Goal: Information Seeking & Learning: Find specific fact

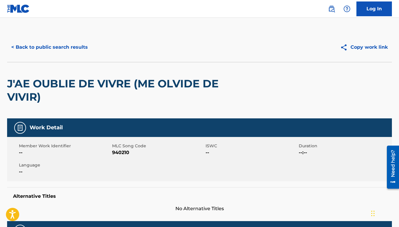
click at [63, 43] on button "< Back to public search results" at bounding box center [49, 47] width 85 height 15
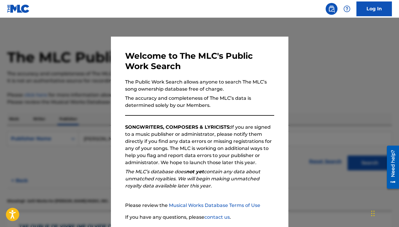
scroll to position [43, 0]
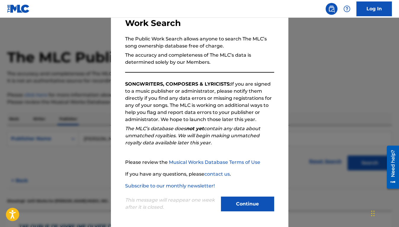
click at [251, 204] on button "Continue" at bounding box center [247, 204] width 53 height 15
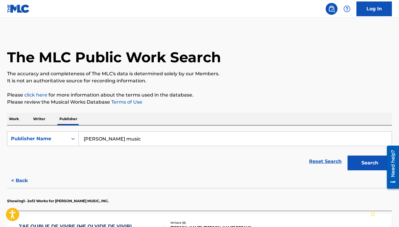
click at [10, 120] on p "Work" at bounding box center [14, 119] width 14 height 12
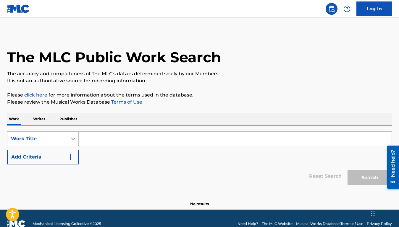
click at [92, 139] on input "Search Form" at bounding box center [235, 139] width 313 height 14
paste input "On [US_STATE]"
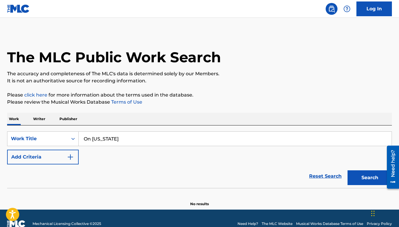
type input "On [US_STATE]"
click at [64, 159] on button "Add Criteria" at bounding box center [42, 157] width 71 height 15
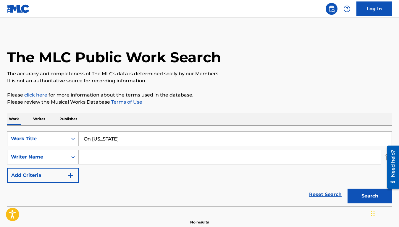
click at [110, 159] on input "Search Form" at bounding box center [230, 157] width 302 height 14
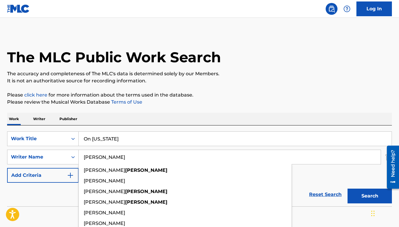
type input "[PERSON_NAME]"
click at [347, 189] on button "Search" at bounding box center [369, 196] width 44 height 15
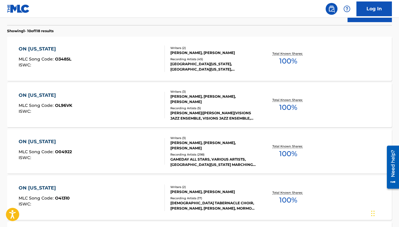
scroll to position [189, 0]
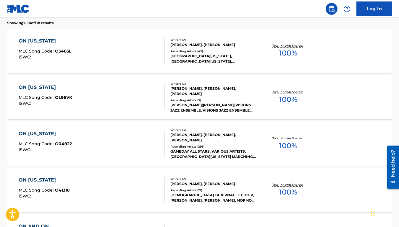
click at [129, 50] on div "ON [US_STATE] MLC Song Code : O3485L ISWC :" at bounding box center [92, 51] width 146 height 27
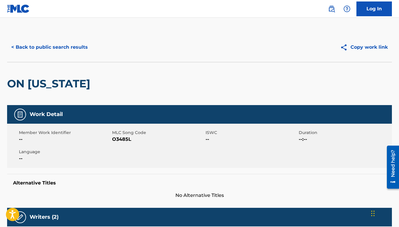
click at [66, 39] on div "< Back to public search results Copy work link" at bounding box center [199, 47] width 384 height 30
click at [67, 45] on button "< Back to public search results" at bounding box center [49, 47] width 85 height 15
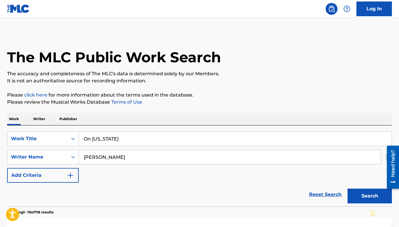
scroll to position [223, 0]
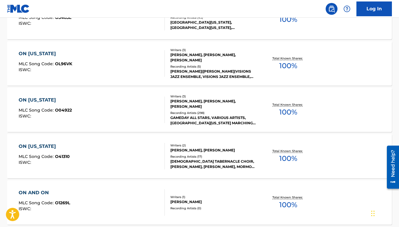
click at [71, 55] on div "ON [US_STATE]" at bounding box center [45, 53] width 53 height 7
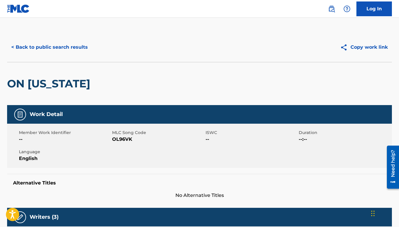
click at [67, 48] on button "< Back to public search results" at bounding box center [49, 47] width 85 height 15
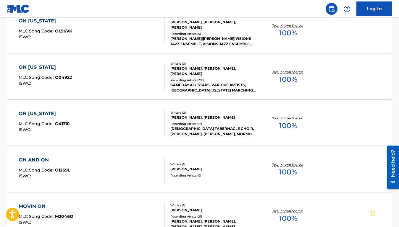
scroll to position [256, 0]
click at [122, 134] on div "ON [US_STATE] MLC Song Code : O41310 ISWC :" at bounding box center [92, 123] width 146 height 27
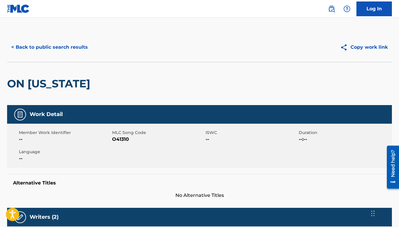
click at [62, 51] on button "< Back to public search results" at bounding box center [49, 47] width 85 height 15
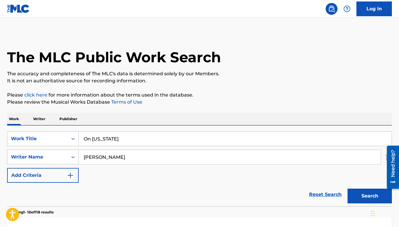
click at [93, 140] on input "On [US_STATE]" at bounding box center [235, 139] width 313 height 14
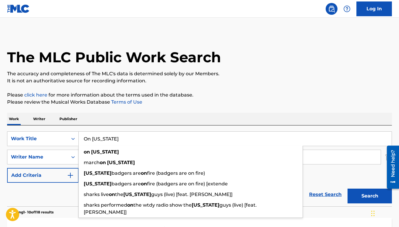
paste input "Hey Little Girl"
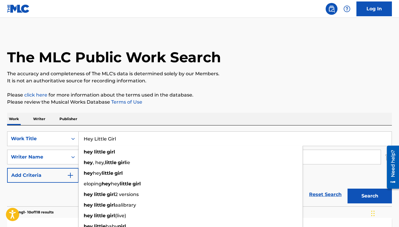
type input "Hey Little Girl"
click at [121, 122] on div "Work Writer Publisher" at bounding box center [199, 119] width 384 height 12
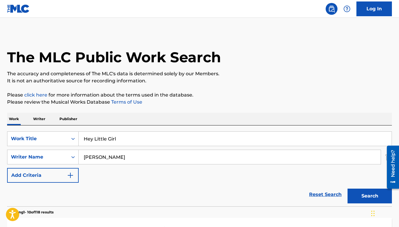
click at [112, 156] on input "[PERSON_NAME]" at bounding box center [230, 157] width 302 height 14
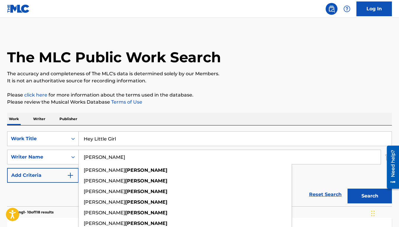
click at [112, 156] on input "[PERSON_NAME]" at bounding box center [230, 157] width 302 height 14
type input "[PERSON_NAME]"
click at [347, 189] on button "Search" at bounding box center [369, 196] width 44 height 15
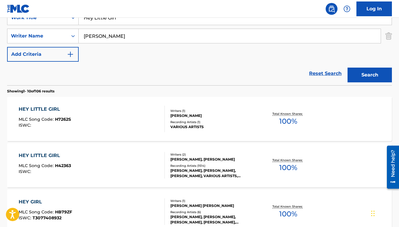
scroll to position [138, 0]
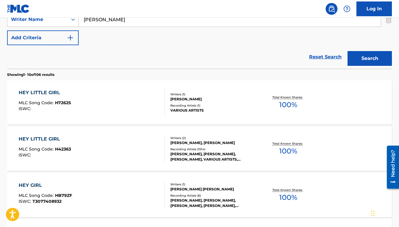
click at [129, 155] on div "HEY LITTLE GIRL MLC Song Code : H42363 ISWC :" at bounding box center [92, 149] width 146 height 27
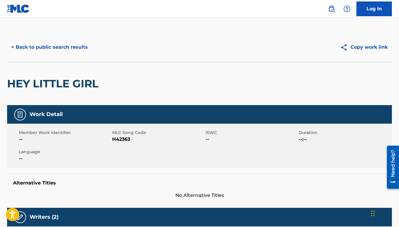
click at [71, 48] on button "< Back to public search results" at bounding box center [49, 47] width 85 height 15
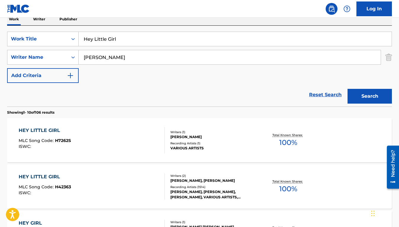
scroll to position [87, 0]
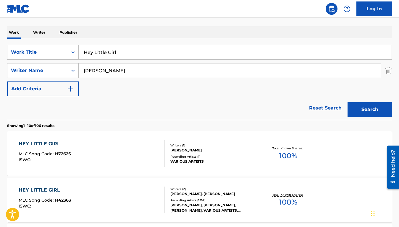
click at [61, 35] on p "Publisher" at bounding box center [68, 32] width 21 height 12
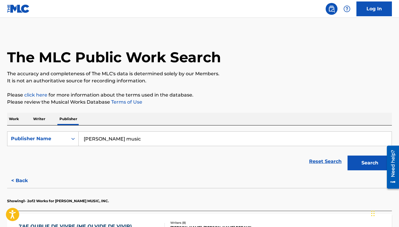
scroll to position [120, 0]
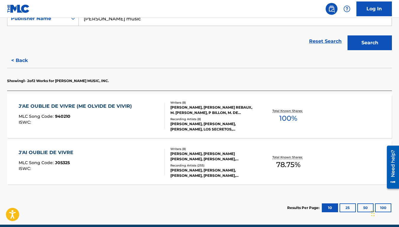
click at [123, 109] on div "J'AE OUBLIE DE VIVRE (ME OLVIDE DE VIVIR)" at bounding box center [77, 106] width 116 height 7
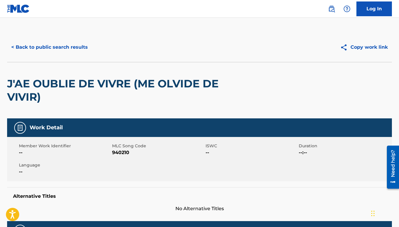
click at [52, 43] on button "< Back to public search results" at bounding box center [49, 47] width 85 height 15
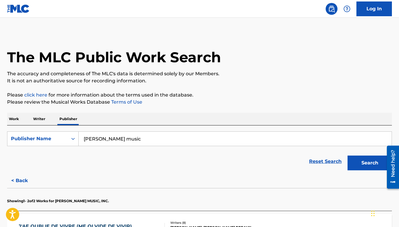
click at [12, 120] on p "Work" at bounding box center [14, 119] width 14 height 12
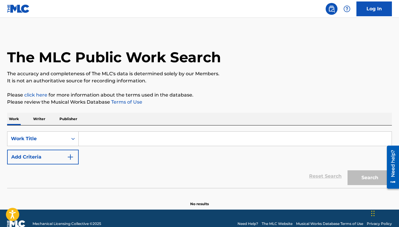
click at [99, 134] on input "Search Form" at bounding box center [235, 139] width 313 height 14
paste input "I’ve Been Missing Your Love"
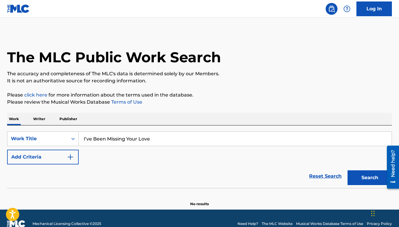
type input "I’ve Been Missing Your Love"
click at [50, 165] on div "Reset Search Search" at bounding box center [199, 177] width 384 height 24
click at [68, 155] on img "Search Form" at bounding box center [70, 157] width 7 height 7
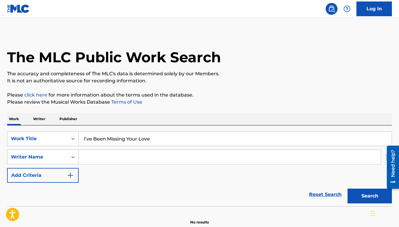
click at [96, 156] on input "Search Form" at bounding box center [230, 157] width 302 height 14
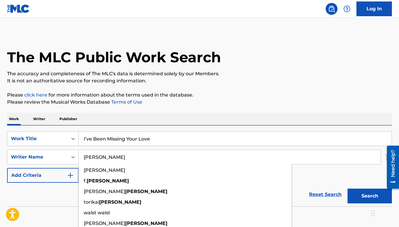
type input "[PERSON_NAME]"
click at [347, 189] on button "Search" at bounding box center [369, 196] width 44 height 15
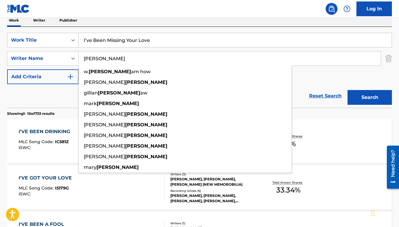
scroll to position [100, 0]
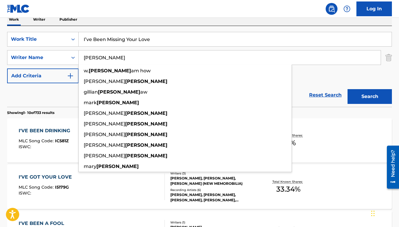
click at [46, 93] on div "Reset Search Search" at bounding box center [199, 95] width 384 height 24
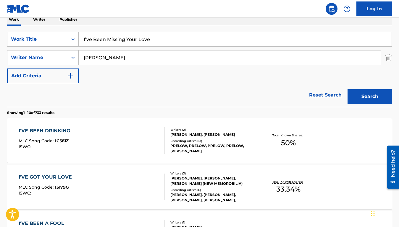
click at [113, 41] on input "I’ve Been Missing Your Love" at bounding box center [235, 39] width 313 height 14
paste input "[PERSON_NAME] [PERSON_NAME]"
type input "[PERSON_NAME] [PERSON_NAME]"
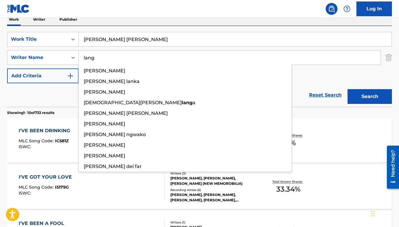
click at [347, 89] on button "Search" at bounding box center [369, 96] width 44 height 15
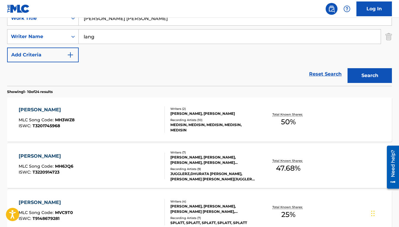
scroll to position [0, 0]
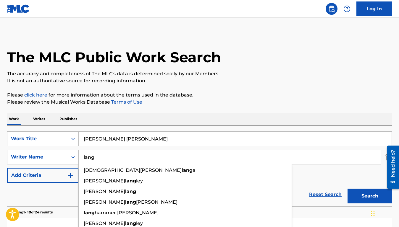
click at [91, 160] on input "lang" at bounding box center [230, 157] width 302 height 14
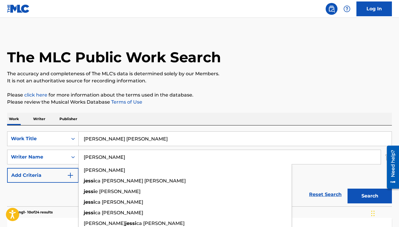
type input "[PERSON_NAME]"
click at [347, 189] on button "Search" at bounding box center [369, 196] width 44 height 15
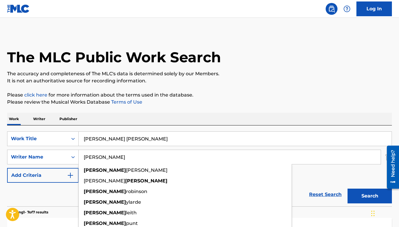
click at [62, 117] on p "Publisher" at bounding box center [68, 119] width 21 height 12
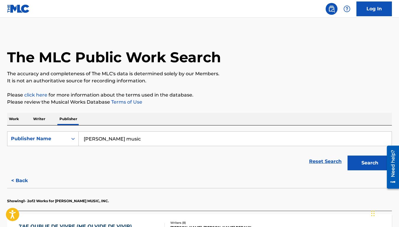
click at [104, 142] on input "[PERSON_NAME] music" at bounding box center [235, 139] width 313 height 14
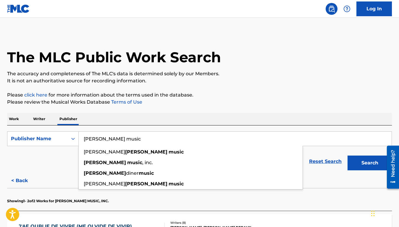
click at [104, 142] on input "[PERSON_NAME] music" at bounding box center [235, 139] width 313 height 14
paste input "Powerforce M"
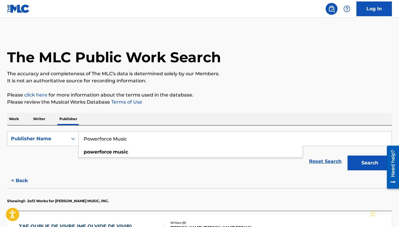
type input "Powerforce Music"
click at [347, 156] on button "Search" at bounding box center [369, 163] width 44 height 15
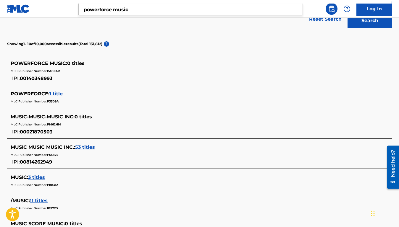
scroll to position [87, 0]
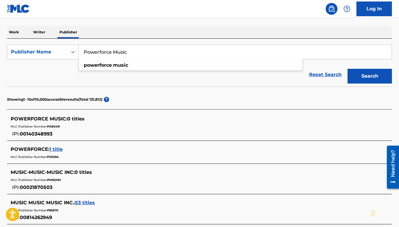
click at [12, 32] on p "Work" at bounding box center [14, 32] width 14 height 12
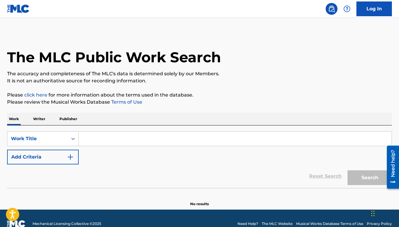
click at [104, 136] on input "Search Form" at bounding box center [235, 139] width 313 height 14
paste input "Rock A [PERSON_NAME]"
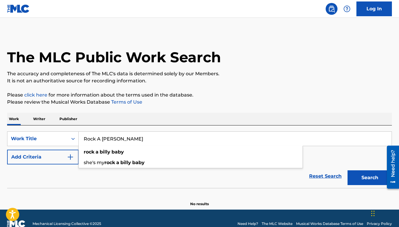
type input "Rock A [PERSON_NAME]"
click at [58, 156] on button "Add Criteria" at bounding box center [42, 157] width 71 height 15
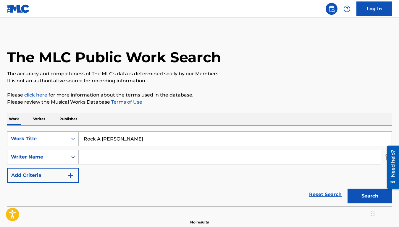
click at [110, 155] on input "Search Form" at bounding box center [230, 157] width 302 height 14
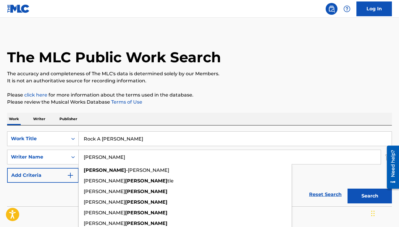
type input "[PERSON_NAME]"
click at [347, 189] on button "Search" at bounding box center [369, 196] width 44 height 15
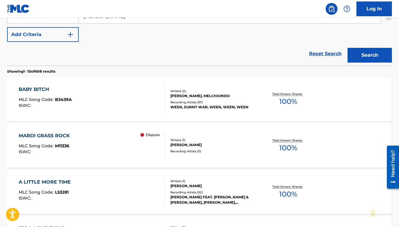
scroll to position [141, 0]
click at [144, 147] on div "Dispute" at bounding box center [152, 145] width 24 height 27
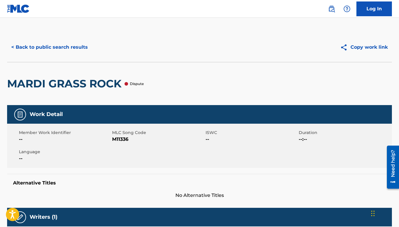
click at [75, 45] on button "< Back to public search results" at bounding box center [49, 47] width 85 height 15
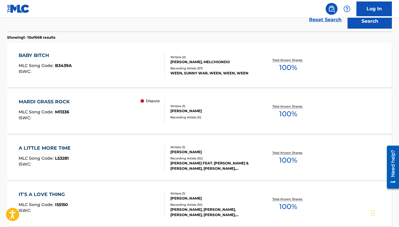
click at [138, 150] on div "A LITTLE MORE TIME MLC Song Code : L53281 ISWC :" at bounding box center [92, 158] width 146 height 27
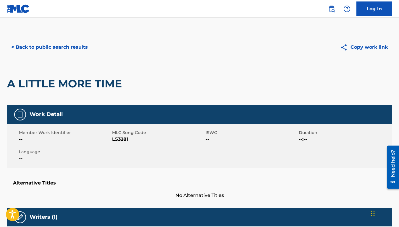
click at [77, 56] on div "< Back to public search results Copy work link" at bounding box center [199, 47] width 384 height 30
click at [77, 49] on button "< Back to public search results" at bounding box center [49, 47] width 85 height 15
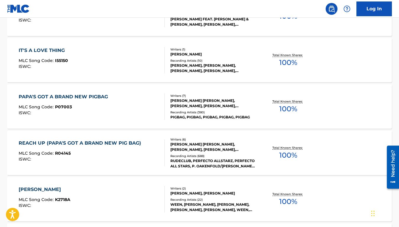
scroll to position [319, 0]
click at [132, 69] on div "IT'S A LOVE THING MLC Song Code : I55150 ISWC :" at bounding box center [92, 60] width 146 height 27
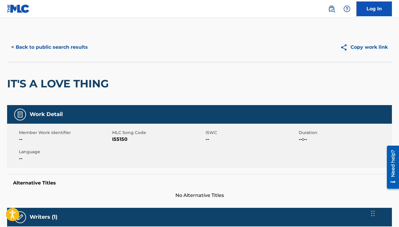
click at [73, 41] on button "< Back to public search results" at bounding box center [49, 47] width 85 height 15
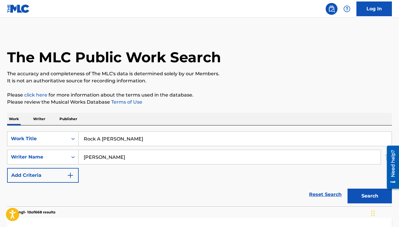
click at [32, 115] on p "Writer" at bounding box center [39, 119] width 16 height 12
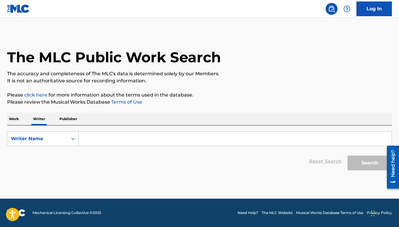
click at [100, 137] on input "Search Form" at bounding box center [235, 139] width 313 height 14
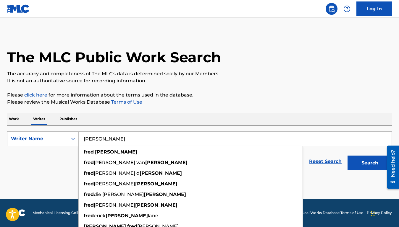
type input "[PERSON_NAME]"
click at [347, 156] on button "Search" at bounding box center [369, 163] width 44 height 15
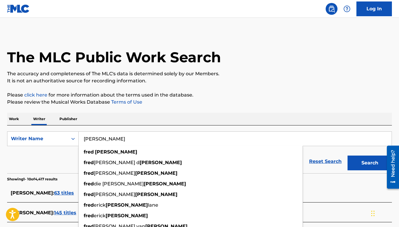
click at [113, 101] on link "Terms of Use" at bounding box center [126, 102] width 32 height 6
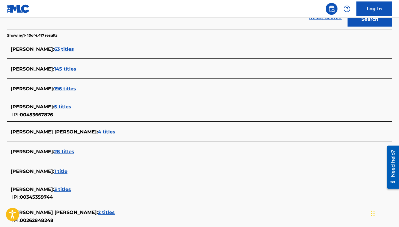
scroll to position [149, 0]
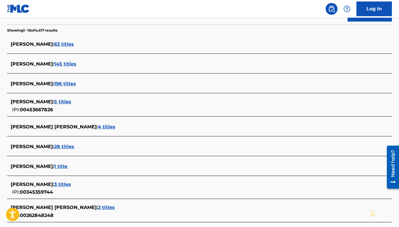
click at [64, 100] on span "5 titles" at bounding box center [62, 102] width 17 height 6
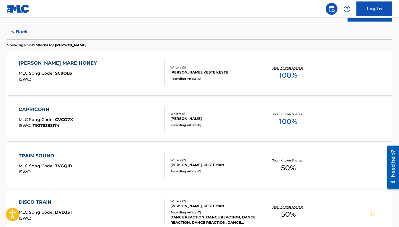
click at [100, 122] on div "CAPRICORN MLC Song Code : CVCO7X ISWC : T9275393174" at bounding box center [92, 119] width 146 height 27
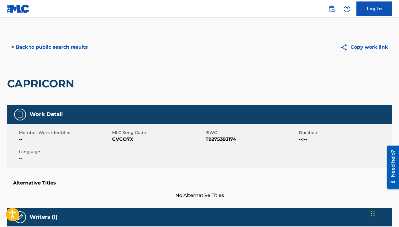
click at [72, 62] on div "< Back to public search results Copy work link" at bounding box center [199, 47] width 384 height 30
click at [69, 51] on button "< Back to public search results" at bounding box center [49, 47] width 85 height 15
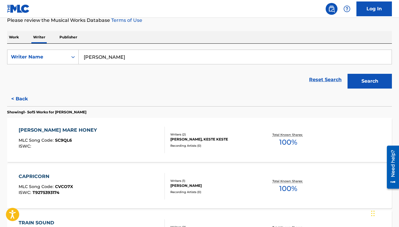
scroll to position [82, 0]
click at [116, 159] on div "[PERSON_NAME] MARE HONEY MLC Song Code : SC9QL6 ISWC : Writers ( 2 ) [PERSON_NA…" at bounding box center [199, 140] width 384 height 44
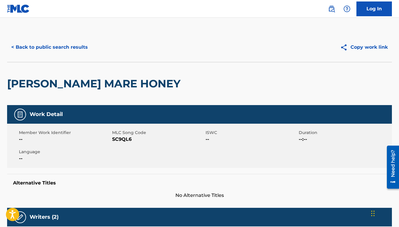
click at [71, 40] on div "< Back to public search results Copy work link" at bounding box center [199, 47] width 384 height 30
click at [71, 48] on button "< Back to public search results" at bounding box center [49, 47] width 85 height 15
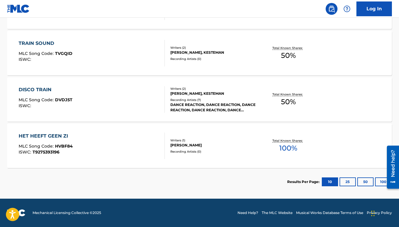
click at [100, 146] on div "HET HEEFT GEEN ZI MLC Song Code : HVBF84 ISWC : T9275393196" at bounding box center [92, 146] width 146 height 27
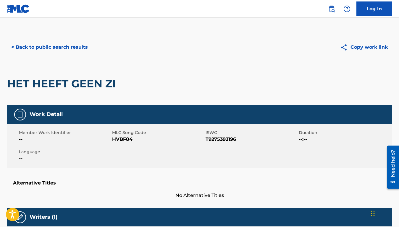
click at [66, 51] on button "< Back to public search results" at bounding box center [49, 47] width 85 height 15
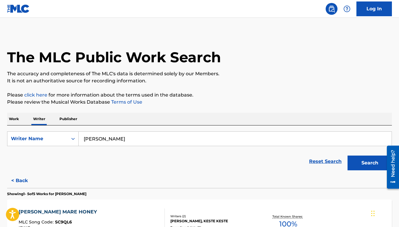
click at [20, 176] on button "< Back" at bounding box center [24, 180] width 35 height 15
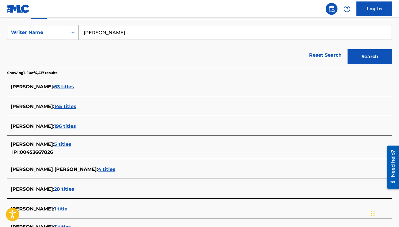
scroll to position [107, 0]
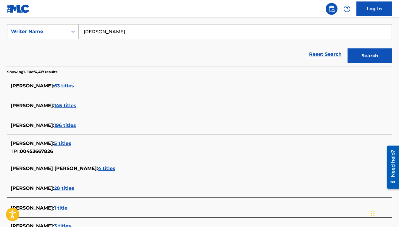
click at [59, 144] on span "5 titles" at bounding box center [62, 144] width 17 height 6
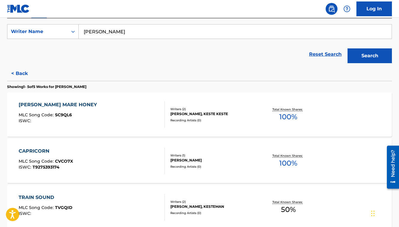
click at [60, 121] on div "ISWC :" at bounding box center [59, 121] width 81 height 4
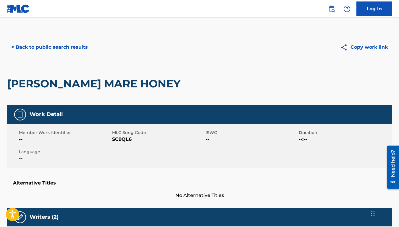
click at [32, 46] on button "< Back to public search results" at bounding box center [49, 47] width 85 height 15
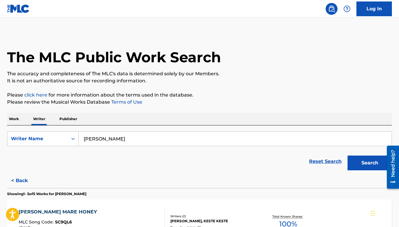
click at [22, 183] on button "< Back" at bounding box center [24, 180] width 35 height 15
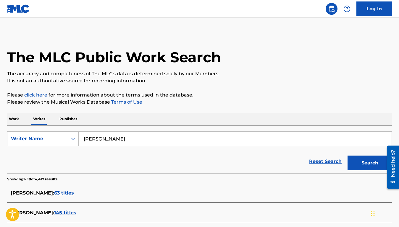
click at [58, 194] on span "63 titles" at bounding box center [64, 193] width 20 height 6
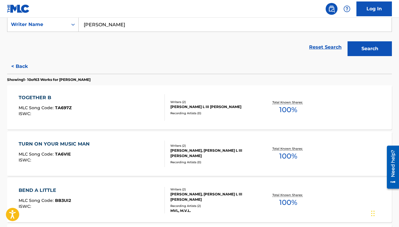
scroll to position [168, 0]
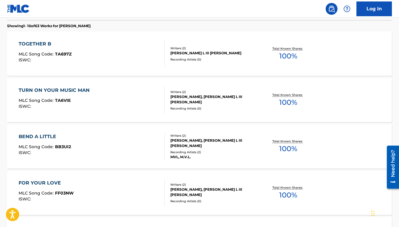
click at [110, 142] on div "BEND A LITTLE MLC Song Code : BB3UI2 ISWC :" at bounding box center [92, 146] width 146 height 27
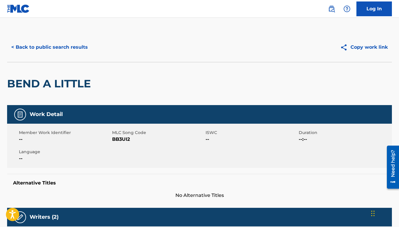
click at [55, 51] on button "< Back to public search results" at bounding box center [49, 47] width 85 height 15
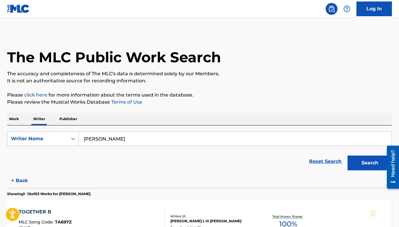
click at [17, 120] on p "Work" at bounding box center [14, 119] width 14 height 12
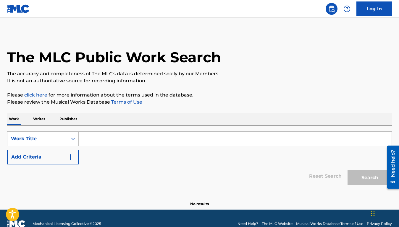
click at [121, 139] on input "Search Form" at bounding box center [235, 139] width 313 height 14
paste input "I Walk The Line"
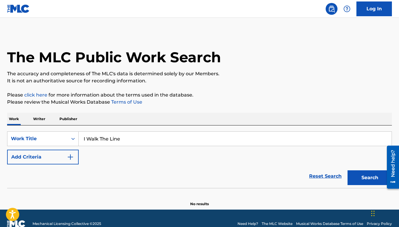
type input "I Walk The Line"
click at [60, 155] on button "Add Criteria" at bounding box center [42, 157] width 71 height 15
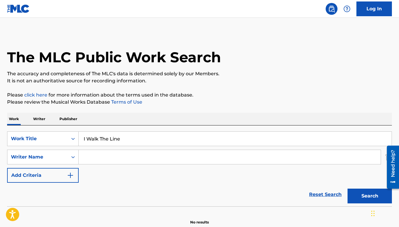
click at [102, 157] on input "Search Form" at bounding box center [230, 157] width 302 height 14
type input "cash"
click at [347, 189] on button "Search" at bounding box center [369, 196] width 44 height 15
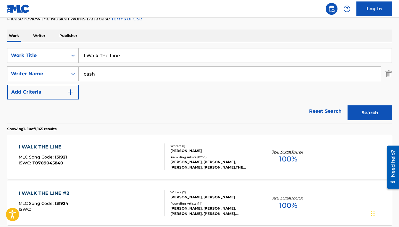
scroll to position [87, 0]
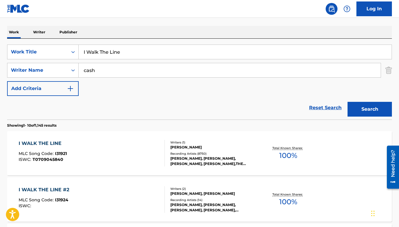
click at [127, 149] on div "I WALK THE LINE MLC Song Code : I31921 ISWC : T0709045840" at bounding box center [92, 153] width 146 height 27
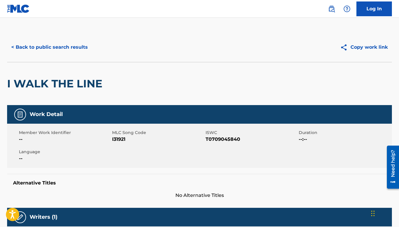
click at [56, 49] on button "< Back to public search results" at bounding box center [49, 47] width 85 height 15
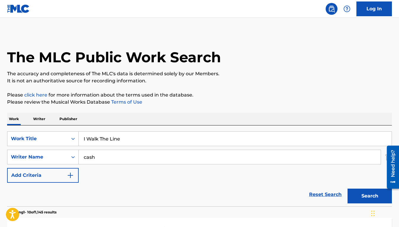
click at [101, 137] on input "I Walk The Line" at bounding box center [235, 139] width 313 height 14
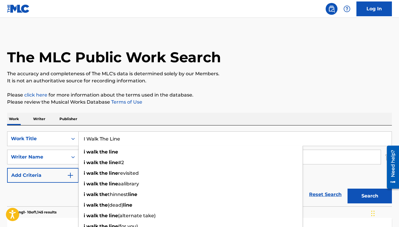
click at [101, 137] on input "I Walk The Line" at bounding box center [235, 139] width 313 height 14
paste input "Who Do You Lov"
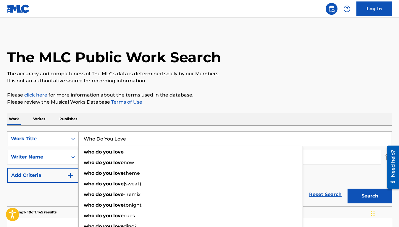
type input "Who Do You Love"
click at [133, 95] on p "Please click here for more information about the terms used in the database." at bounding box center [199, 95] width 384 height 7
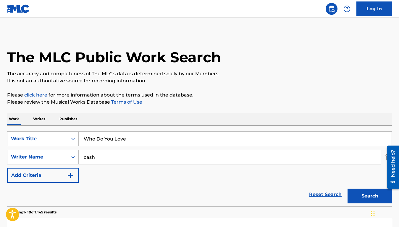
click at [122, 157] on input "cash" at bounding box center [230, 157] width 302 height 14
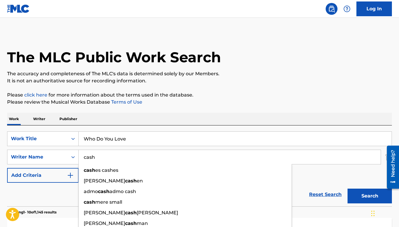
click at [122, 157] on input "cash" at bounding box center [230, 157] width 302 height 14
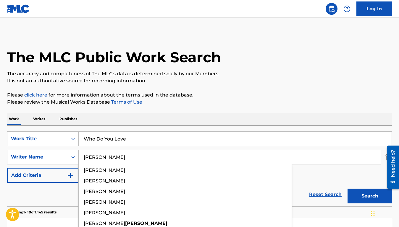
type input "[PERSON_NAME]"
click at [347, 189] on button "Search" at bounding box center [369, 196] width 44 height 15
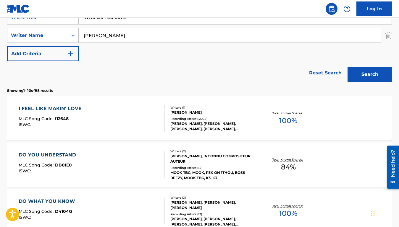
scroll to position [123, 0]
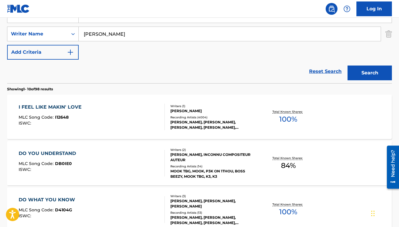
click at [136, 116] on div "I FEEL LIKE MAKIN' LOVE MLC Song Code : I12648 ISWC :" at bounding box center [92, 117] width 146 height 27
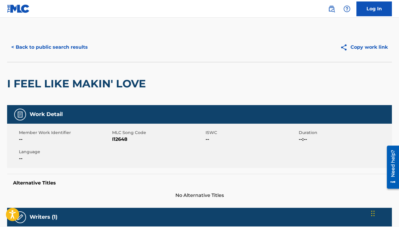
click at [35, 48] on button "< Back to public search results" at bounding box center [49, 47] width 85 height 15
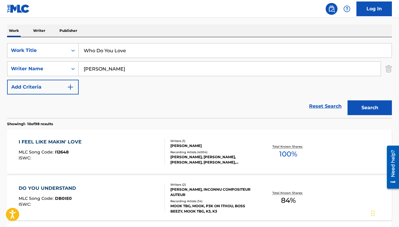
scroll to position [81, 0]
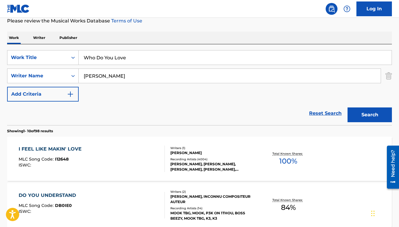
click at [72, 35] on p "Publisher" at bounding box center [68, 38] width 21 height 12
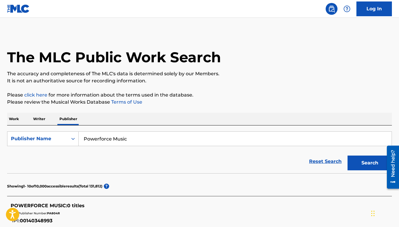
click at [110, 137] on input "Powerforce Music" at bounding box center [235, 139] width 313 height 14
paste input "Arc Music Publishing"
type input "Arc Music Publishing"
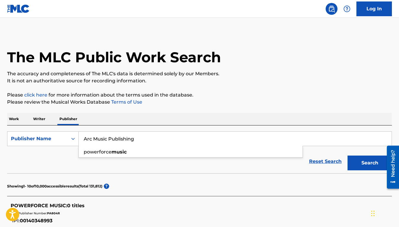
click at [347, 156] on button "Search" at bounding box center [369, 163] width 44 height 15
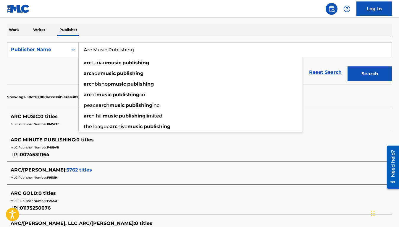
scroll to position [84, 0]
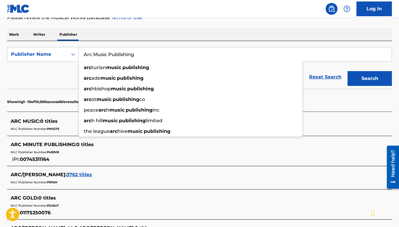
click at [12, 38] on p "Work" at bounding box center [14, 34] width 14 height 12
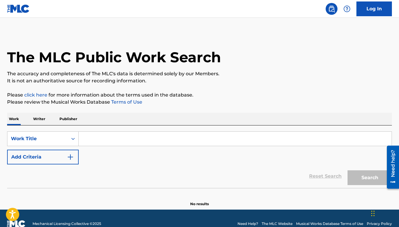
click at [39, 118] on p "Writer" at bounding box center [39, 119] width 16 height 12
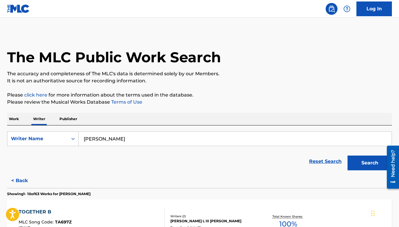
click at [95, 137] on input "[PERSON_NAME]" at bounding box center [235, 139] width 313 height 14
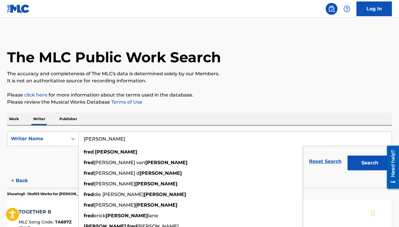
click at [95, 137] on input "[PERSON_NAME]" at bounding box center [235, 139] width 313 height 14
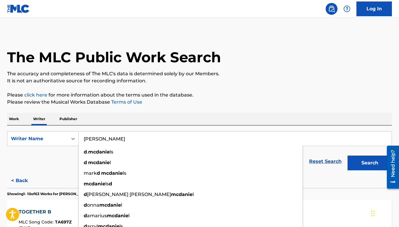
type input "[PERSON_NAME]"
click at [347, 156] on button "Search" at bounding box center [369, 163] width 44 height 15
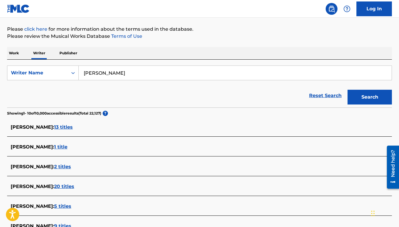
scroll to position [67, 0]
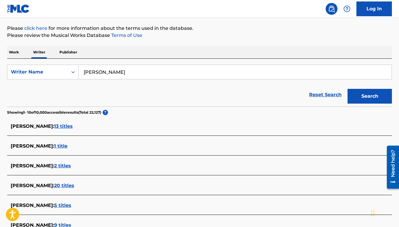
click at [57, 128] on span "13 titles" at bounding box center [63, 126] width 19 height 6
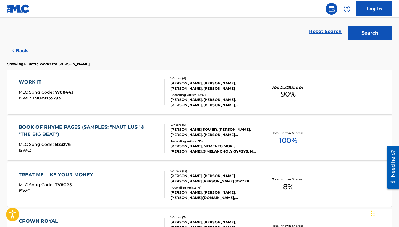
scroll to position [132, 0]
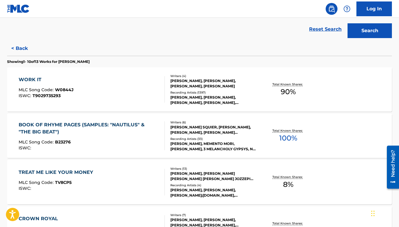
click at [106, 93] on div "WORK IT MLC Song Code : W0844J ISWC : T9029735293" at bounding box center [92, 89] width 146 height 27
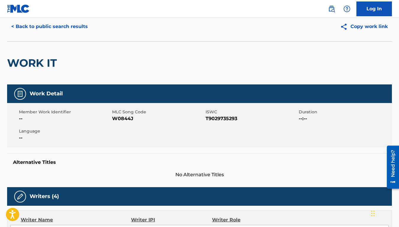
scroll to position [14, 0]
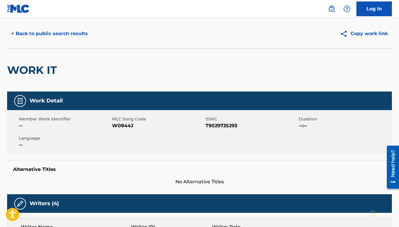
click at [50, 30] on button "< Back to public search results" at bounding box center [49, 33] width 85 height 15
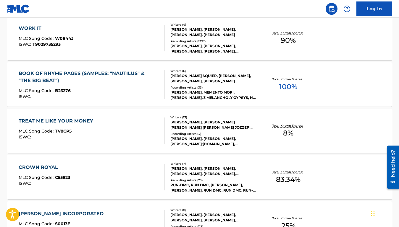
scroll to position [184, 0]
click at [130, 93] on div "MLC Song Code : B23276" at bounding box center [89, 91] width 141 height 6
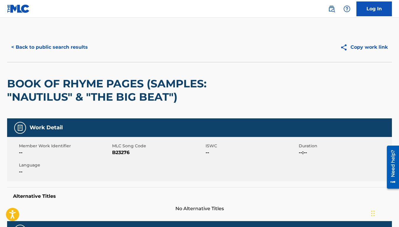
click at [70, 44] on button "< Back to public search results" at bounding box center [49, 47] width 85 height 15
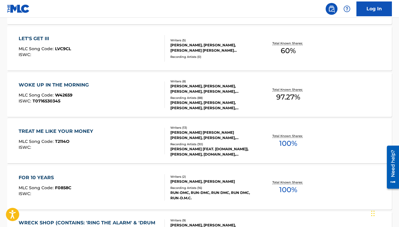
scroll to position [412, 0]
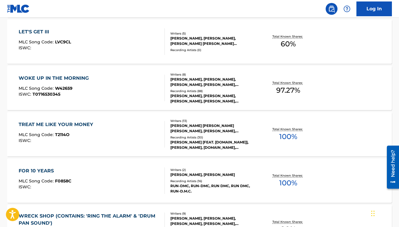
click at [132, 173] on div "FOR 10 YEARS MLC Song Code : F0858C ISWC :" at bounding box center [92, 181] width 146 height 27
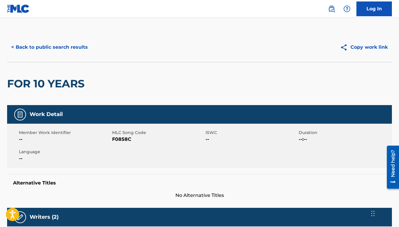
click at [53, 41] on button "< Back to public search results" at bounding box center [49, 47] width 85 height 15
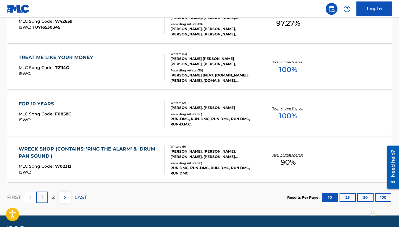
scroll to position [496, 0]
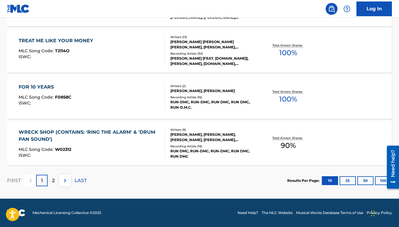
click at [53, 179] on p "2" at bounding box center [53, 180] width 3 height 7
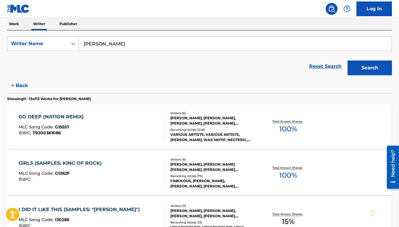
scroll to position [94, 0]
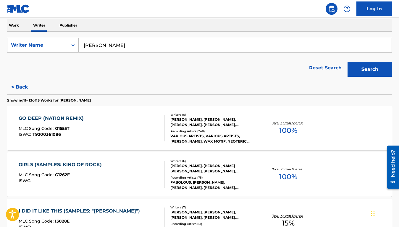
click at [129, 119] on div "GO DEEP (NATION REMIX) MLC Song Code : G1555T ISWC : T9200361086" at bounding box center [92, 128] width 146 height 27
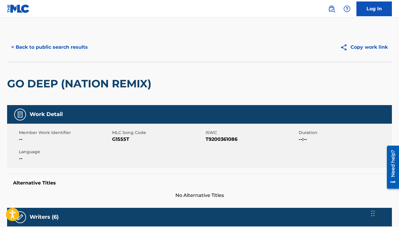
click at [60, 47] on button "< Back to public search results" at bounding box center [49, 47] width 85 height 15
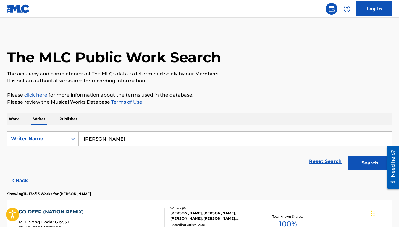
click at [15, 121] on p "Work" at bounding box center [14, 119] width 14 height 12
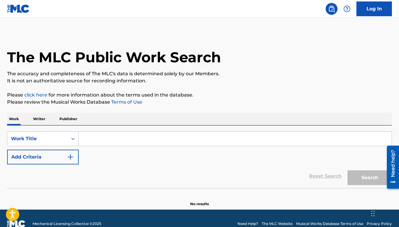
click at [105, 140] on input "Search Form" at bounding box center [235, 139] width 313 height 14
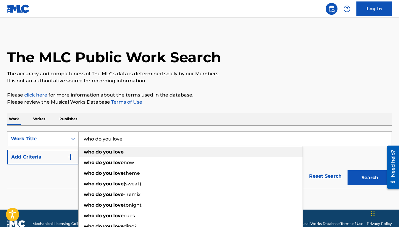
type input "who do you love"
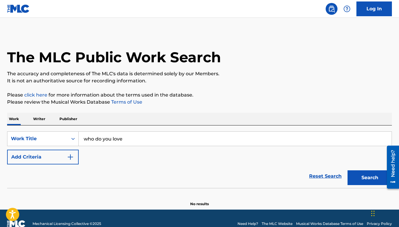
click at [47, 167] on div "Reset Search Search" at bounding box center [199, 177] width 384 height 24
click at [48, 166] on div "Reset Search Search" at bounding box center [199, 177] width 384 height 24
click at [69, 160] on img "Search Form" at bounding box center [70, 157] width 7 height 7
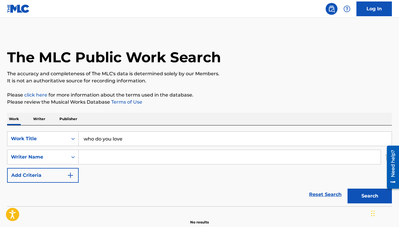
click at [92, 159] on input "Search Form" at bounding box center [230, 157] width 302 height 14
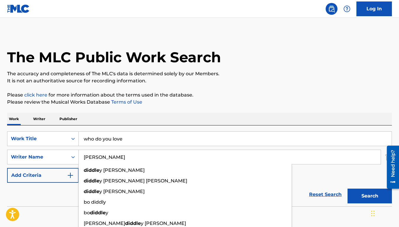
click at [347, 189] on button "Search" at bounding box center [369, 196] width 44 height 15
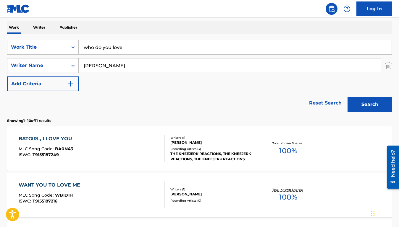
scroll to position [84, 0]
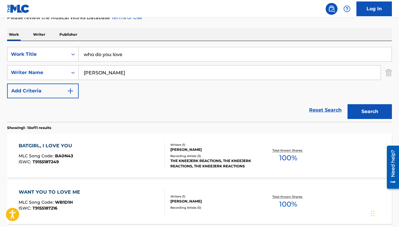
click at [130, 74] on input "[PERSON_NAME]" at bounding box center [230, 73] width 302 height 14
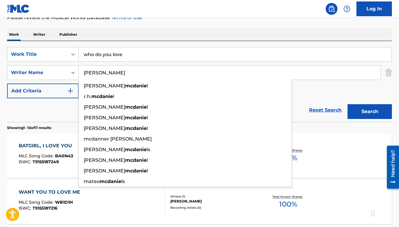
type input "[PERSON_NAME]"
click at [347, 104] on button "Search" at bounding box center [369, 111] width 44 height 15
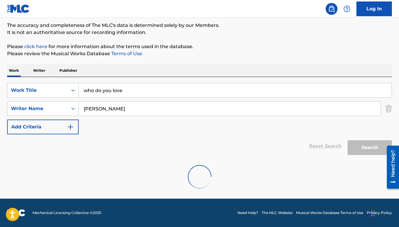
scroll to position [48, 0]
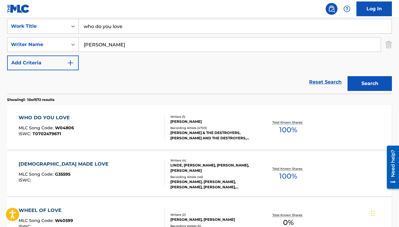
scroll to position [113, 0]
click at [129, 126] on div "WHO DO YOU LOVE MLC Song Code : W04806 ISWC : T0702479671" at bounding box center [92, 127] width 146 height 27
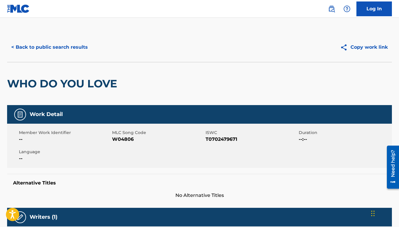
click at [64, 39] on div "< Back to public search results Copy work link" at bounding box center [199, 47] width 384 height 30
click at [64, 48] on button "< Back to public search results" at bounding box center [49, 47] width 85 height 15
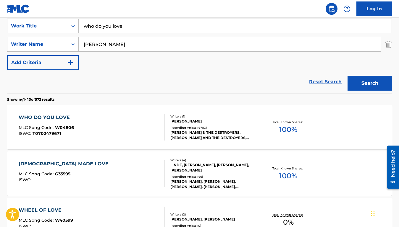
click at [91, 33] on div "who do you love" at bounding box center [235, 26] width 313 height 15
click at [91, 32] on input "who do you love" at bounding box center [235, 26] width 313 height 14
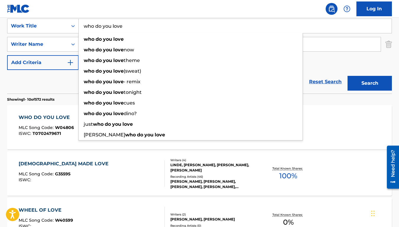
click at [91, 32] on input "who do you love" at bounding box center [235, 26] width 313 height 14
paste input "You’re So Fin"
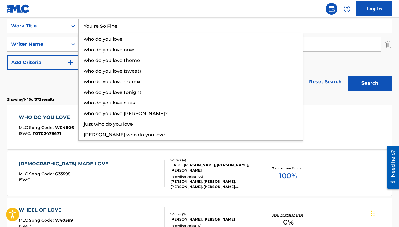
type input "You’re So Fine"
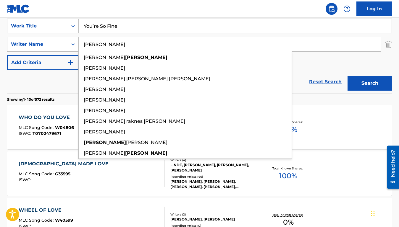
type input "[PERSON_NAME]"
click at [347, 76] on button "Search" at bounding box center [369, 83] width 44 height 15
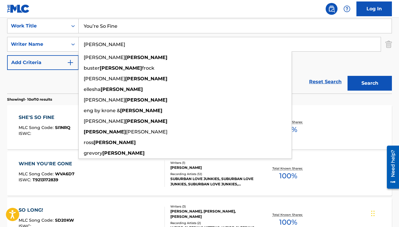
click at [308, 68] on div "SearchWithCriteriac597df77-6167-4d67-a1b6-8ba24024b402 Work Title You’re So Fin…" at bounding box center [199, 44] width 384 height 51
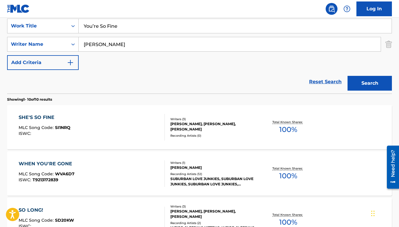
click at [131, 125] on div "SHE'S SO FINE MLC Song Code : SI1NRQ ISWC :" at bounding box center [92, 127] width 146 height 27
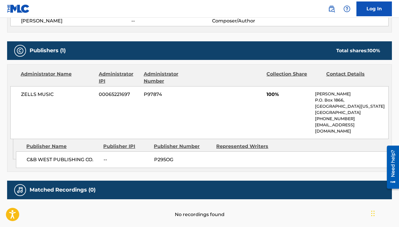
scroll to position [248, 0]
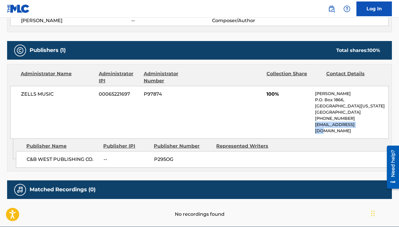
drag, startPoint x: 315, startPoint y: 125, endPoint x: 365, endPoint y: 126, distance: 50.6
click at [365, 126] on p "[EMAIL_ADDRESS][DOMAIN_NAME]" at bounding box center [351, 128] width 73 height 12
copy p "[EMAIL_ADDRESS][DOMAIN_NAME]"
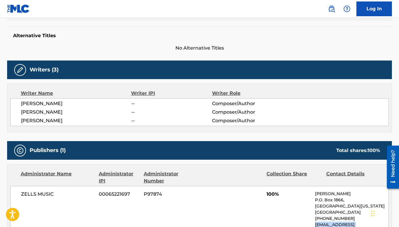
scroll to position [0, 0]
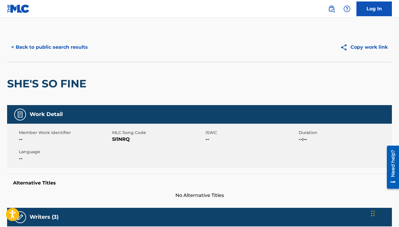
click at [61, 45] on button "< Back to public search results" at bounding box center [49, 47] width 85 height 15
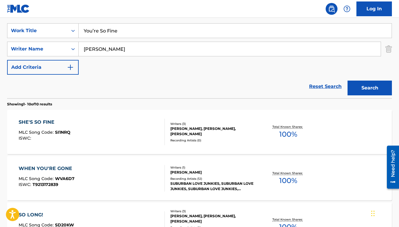
scroll to position [108, 0]
click at [110, 35] on input "You’re So Fine" at bounding box center [235, 31] width 313 height 14
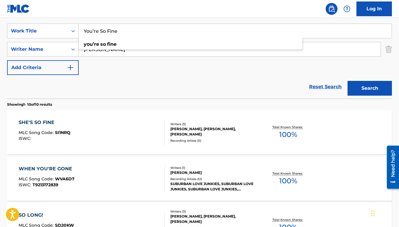
paste input "I’ve Had It"
type input "I’ve Had It"
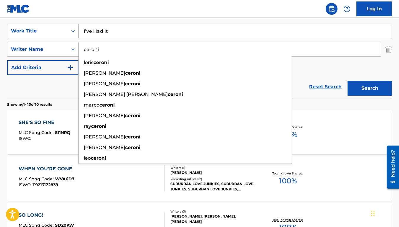
type input "ceroni"
click at [347, 81] on button "Search" at bounding box center [369, 88] width 44 height 15
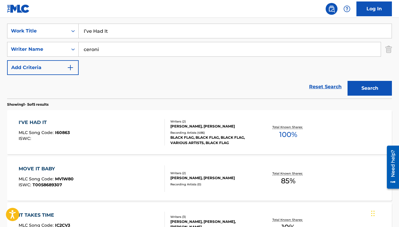
click at [123, 131] on div "I'VE HAD IT MLC Song Code : I60863 ISWC :" at bounding box center [92, 132] width 146 height 27
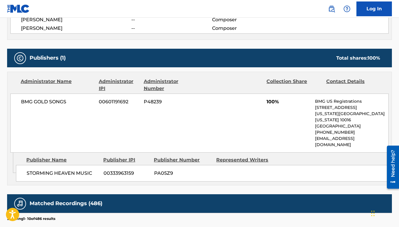
scroll to position [194, 0]
